Goal: Task Accomplishment & Management: Manage account settings

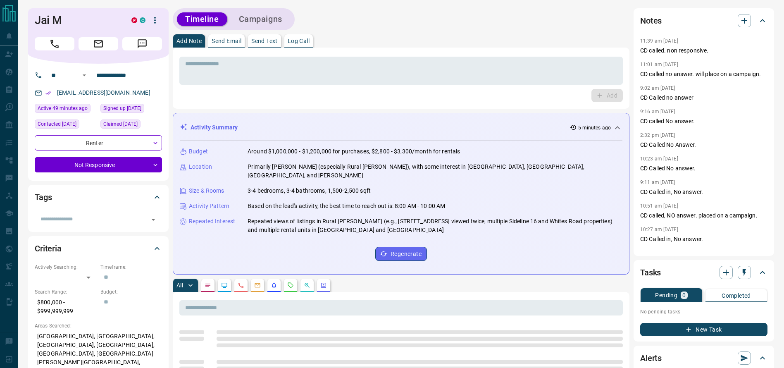
click at [467, 43] on div "Add Note Send Email Send Text Log Call" at bounding box center [401, 40] width 457 height 13
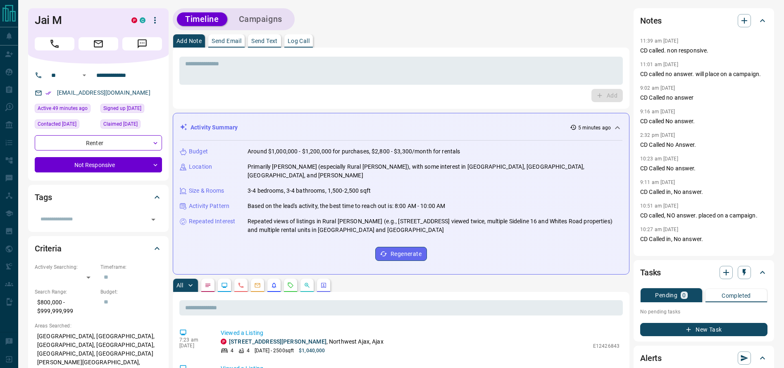
click at [433, 39] on div "Add Note Send Email Send Text Log Call" at bounding box center [401, 40] width 457 height 13
click at [435, 39] on div "Add Note Send Email Send Text Log Call" at bounding box center [401, 40] width 457 height 13
click at [432, 23] on div "Timeline Campaigns" at bounding box center [401, 19] width 457 height 22
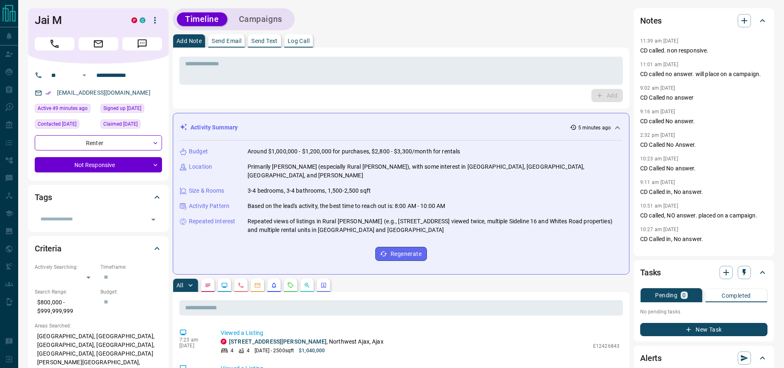
click at [431, 23] on div "Timeline Campaigns" at bounding box center [401, 19] width 457 height 22
click at [651, 64] on p "11:01 am [DATE]" at bounding box center [659, 65] width 38 height 6
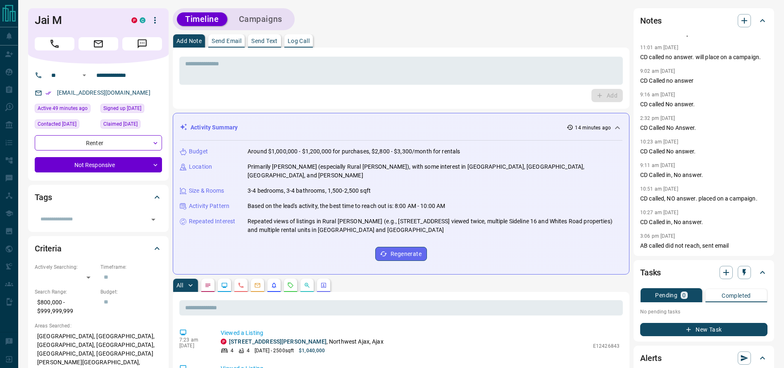
drag, startPoint x: 528, startPoint y: 102, endPoint x: 671, endPoint y: 37, distance: 157.9
click at [671, 37] on p "CD called. non responsive." at bounding box center [703, 33] width 127 height 9
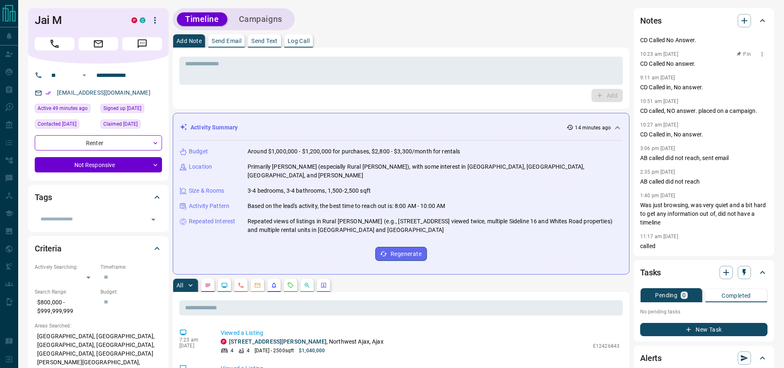
scroll to position [122, 0]
click at [698, 132] on p "CD Called in, No answer." at bounding box center [703, 134] width 127 height 9
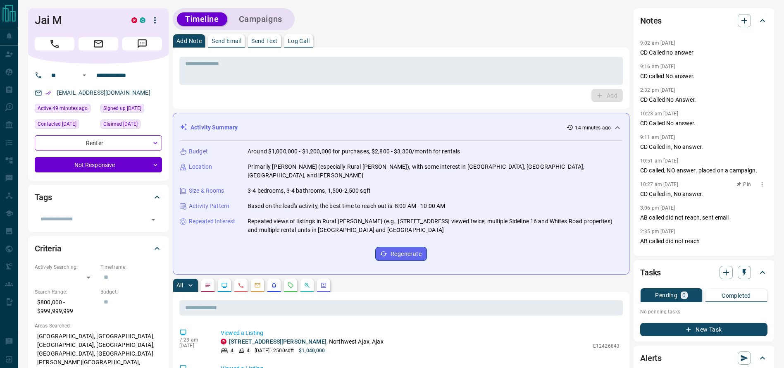
scroll to position [0, 0]
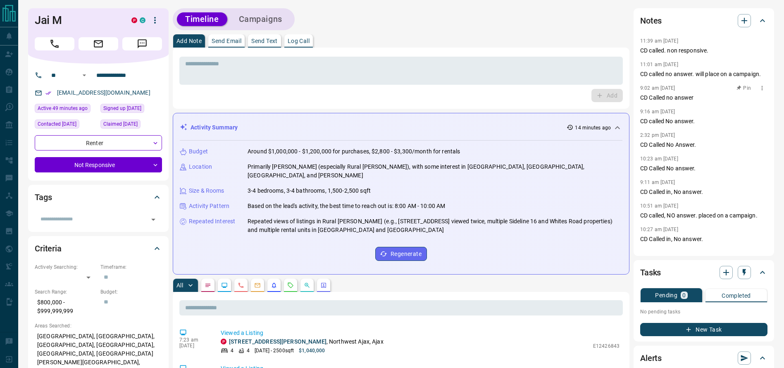
click at [688, 89] on div "11:39 am [DATE] CD called. non responsive. 11:01 am [DATE] CD called no answer.…" at bounding box center [703, 143] width 127 height 215
click at [672, 77] on p "CD called no answer. will place on a campaign." at bounding box center [703, 74] width 127 height 9
click at [61, 40] on button "Call" at bounding box center [55, 43] width 40 height 13
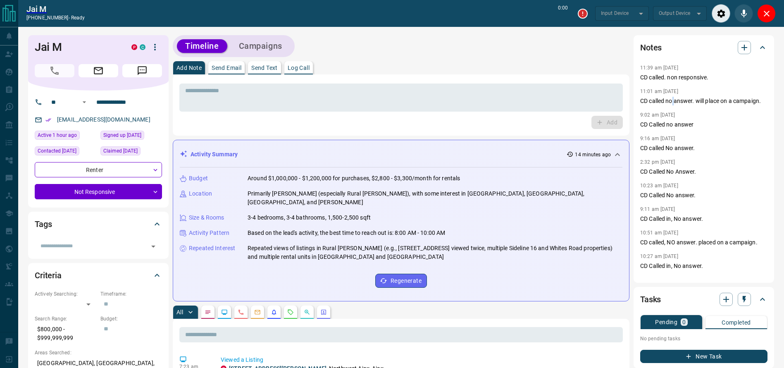
type input "*******"
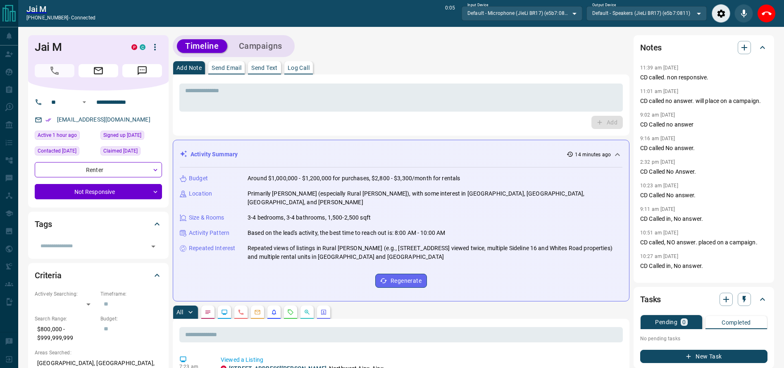
click at [777, 19] on div "Jai M [PHONE_NUMBER] - connected 0:05 Input Device Default - Microphone (JieLi …" at bounding box center [401, 13] width 766 height 27
click at [774, 19] on div "Jai M [PHONE_NUMBER] - connected 0:06 Input Device Default - Microphone (JieLi …" at bounding box center [401, 13] width 766 height 27
drag, startPoint x: 770, startPoint y: 17, endPoint x: 535, endPoint y: 65, distance: 239.1
click at [769, 17] on icon "End Call" at bounding box center [766, 14] width 10 height 10
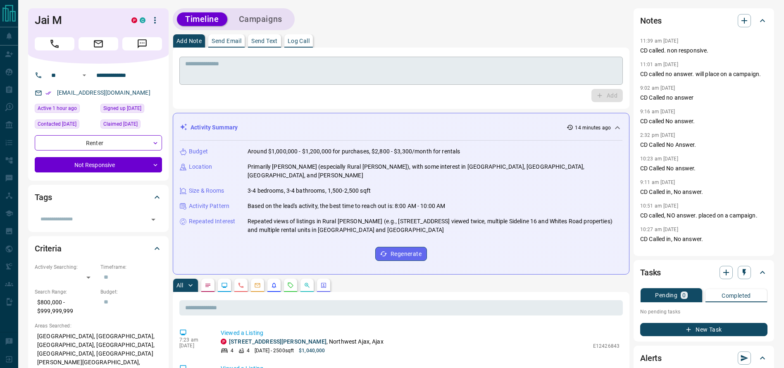
click at [475, 73] on textarea at bounding box center [401, 70] width 432 height 21
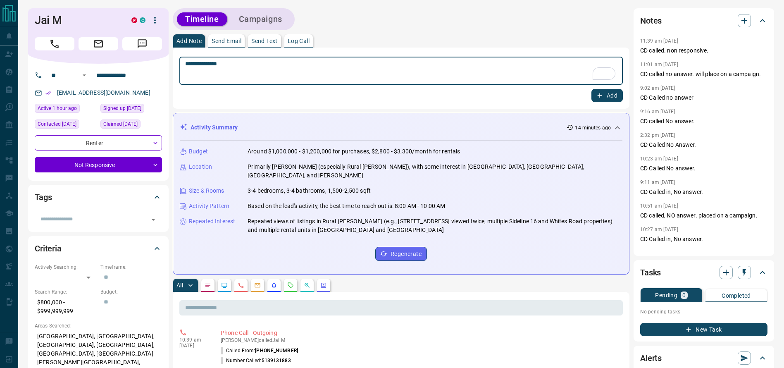
type textarea "**********"
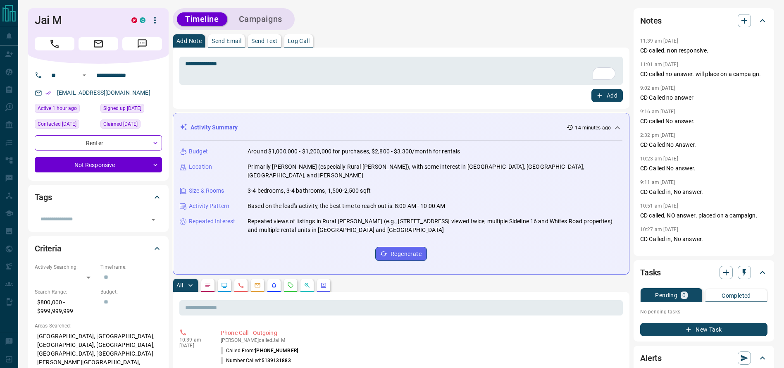
click at [589, 92] on div "Add" at bounding box center [400, 95] width 443 height 13
click at [599, 98] on icon "button" at bounding box center [599, 95] width 7 height 7
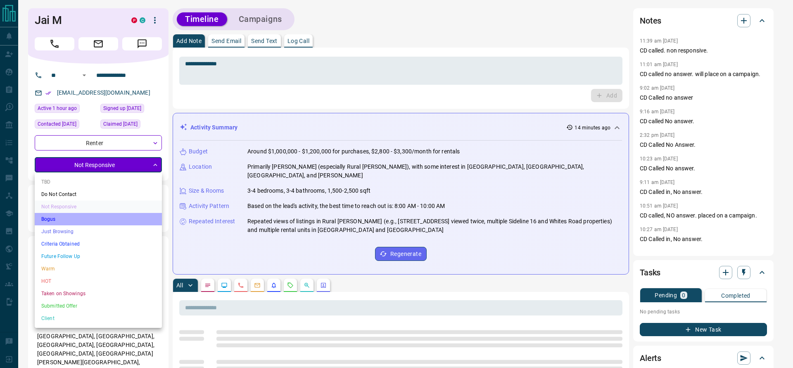
click at [87, 223] on li "Bogus" at bounding box center [98, 219] width 127 height 12
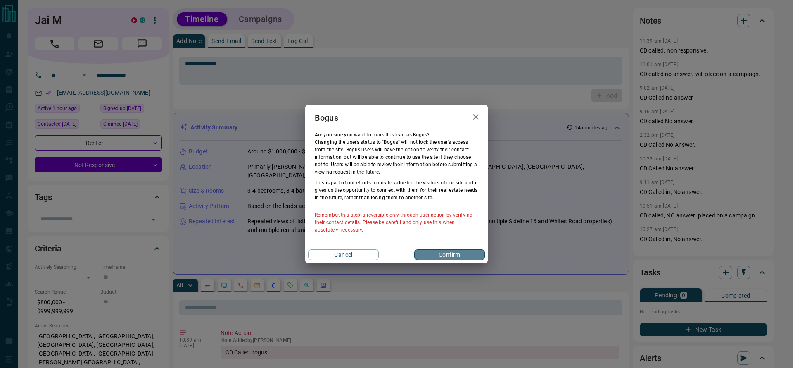
click at [463, 252] on button "Confirm" at bounding box center [449, 254] width 71 height 11
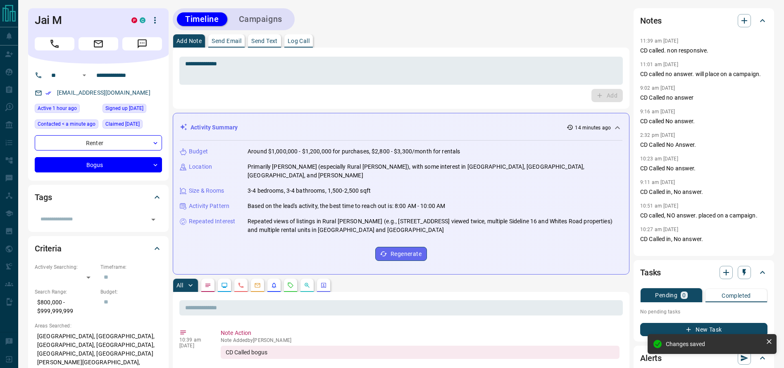
type input "**********"
type input "*"
